Goal: Find specific page/section: Find specific page/section

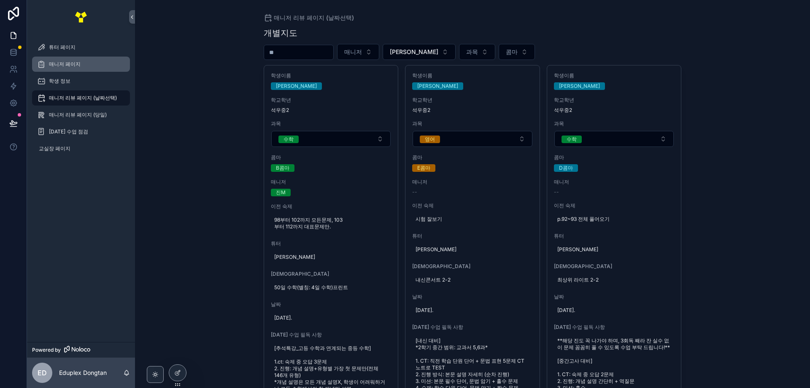
scroll to position [464, 0]
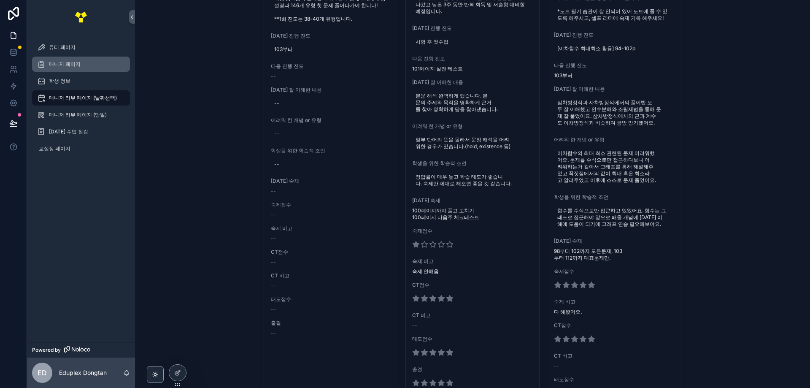
click at [69, 63] on span "매니저 페이지" at bounding box center [65, 64] width 32 height 7
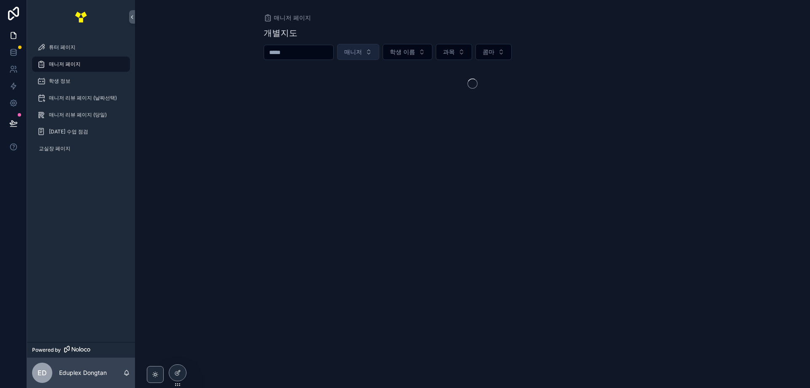
click at [379, 54] on button "매니저" at bounding box center [358, 52] width 42 height 16
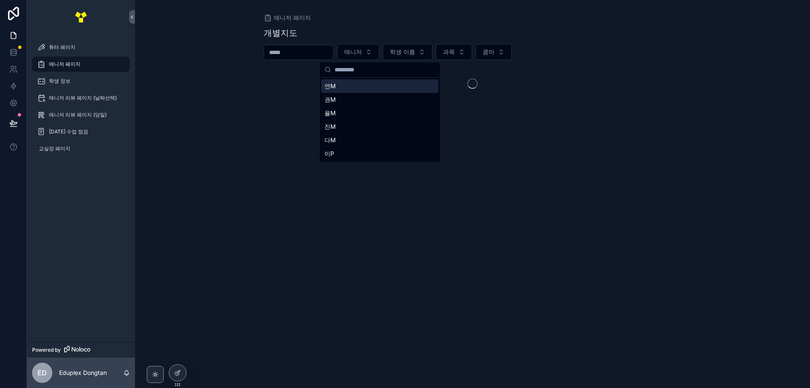
click at [333, 50] on input "scrollable content" at bounding box center [298, 52] width 69 height 12
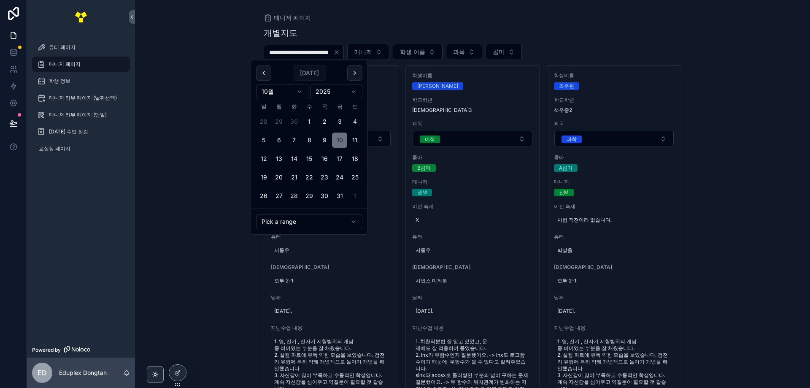
type input "**********"
click at [373, 51] on button "매니저" at bounding box center [368, 52] width 42 height 16
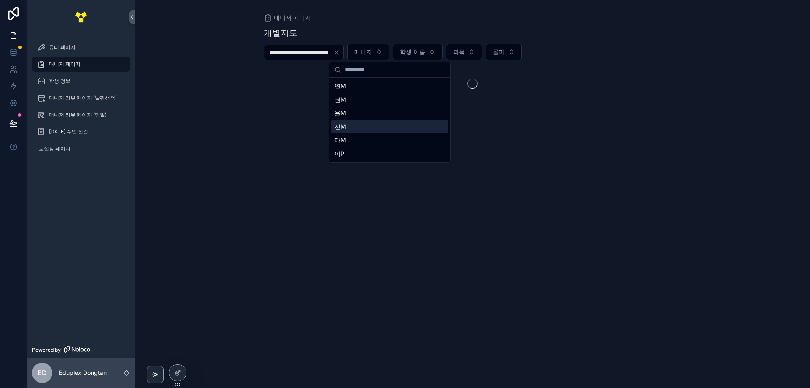
click at [355, 125] on div "진M" at bounding box center [389, 127] width 117 height 14
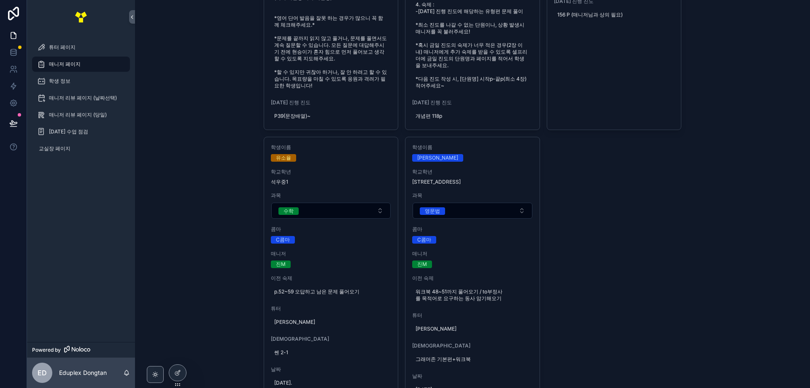
scroll to position [2955, 0]
